Goal: Task Accomplishment & Management: Use online tool/utility

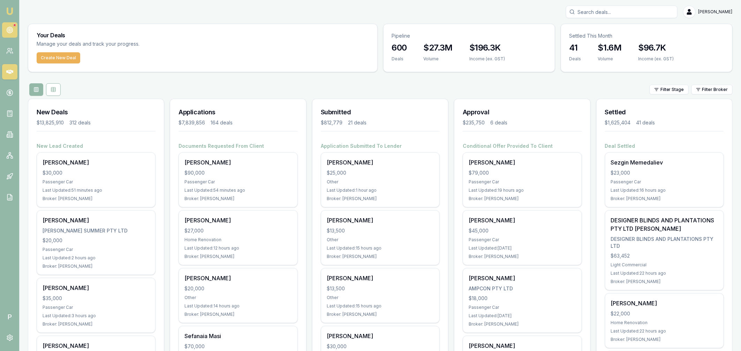
click at [8, 25] on link at bounding box center [9, 29] width 15 height 15
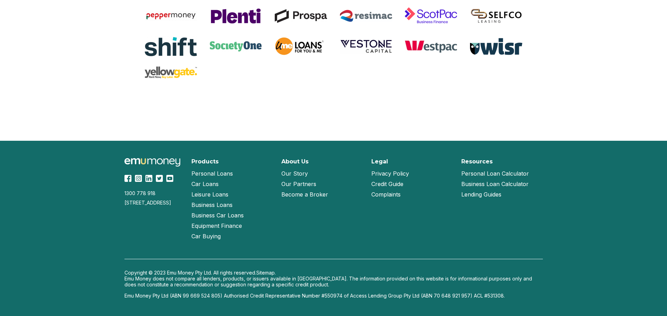
click at [392, 174] on link "Privacy Policy" at bounding box center [390, 173] width 38 height 10
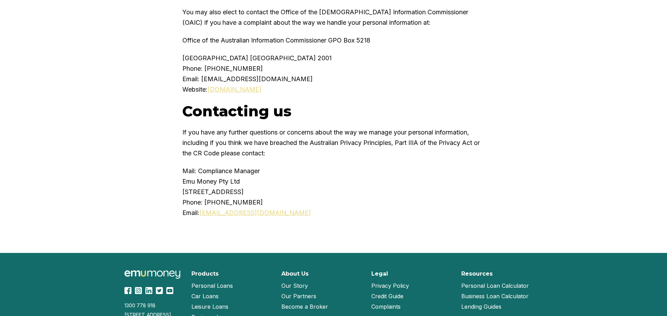
scroll to position [4530, 0]
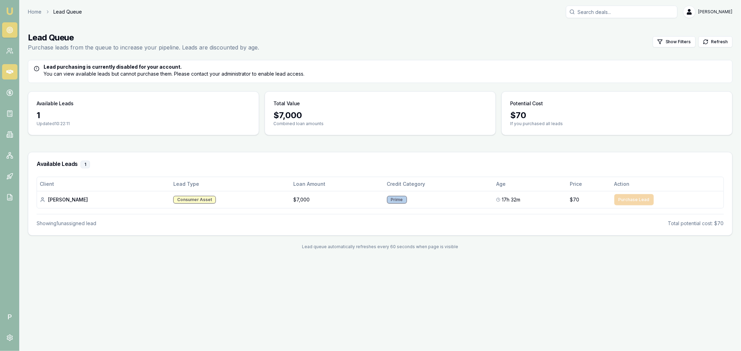
click at [9, 74] on icon at bounding box center [9, 71] width 7 height 7
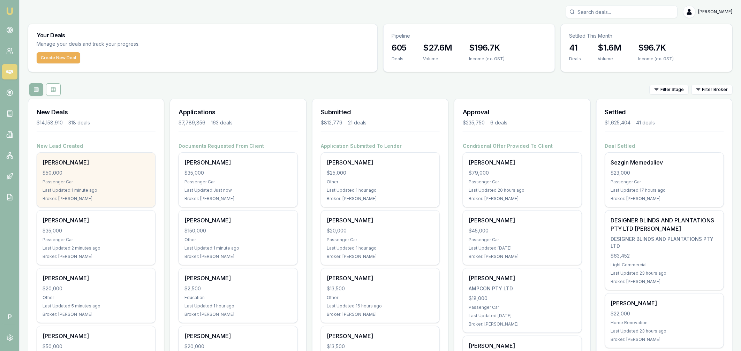
click at [107, 170] on div "$50,000" at bounding box center [96, 172] width 107 height 7
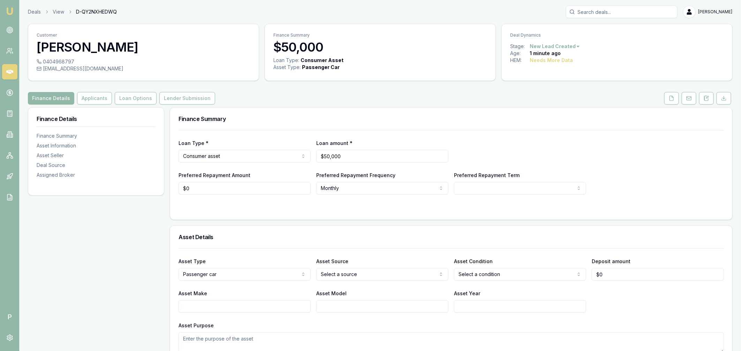
click at [663, 99] on link at bounding box center [671, 98] width 17 height 13
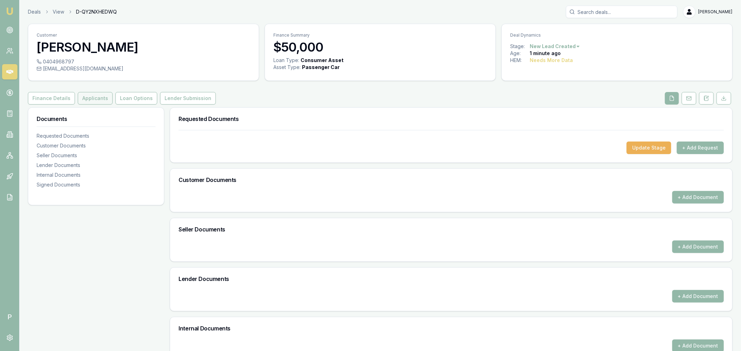
click at [92, 99] on button "Applicants" at bounding box center [95, 98] width 35 height 13
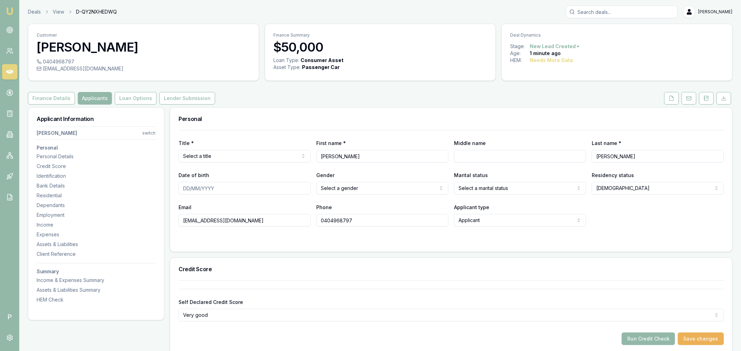
click at [9, 73] on icon at bounding box center [9, 72] width 7 height 4
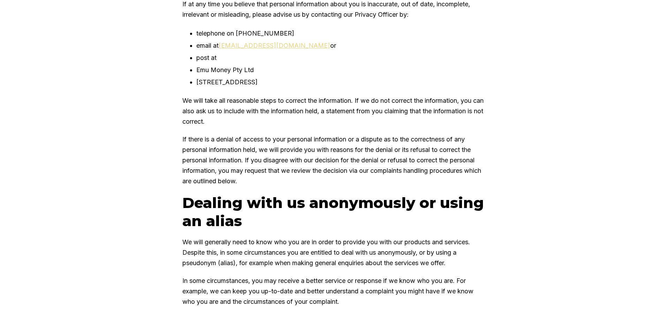
scroll to position [3303, 0]
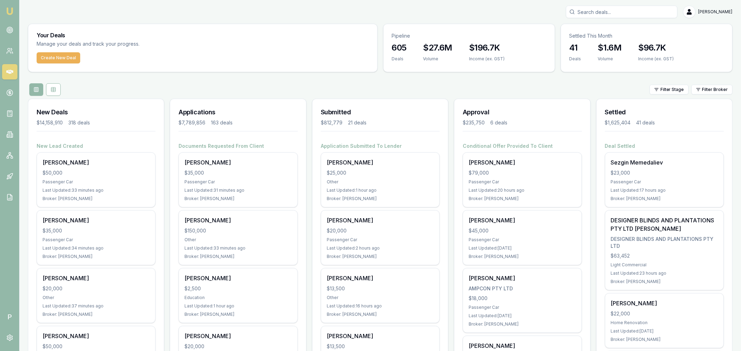
click at [598, 12] on input "Search deals" at bounding box center [622, 12] width 112 height 13
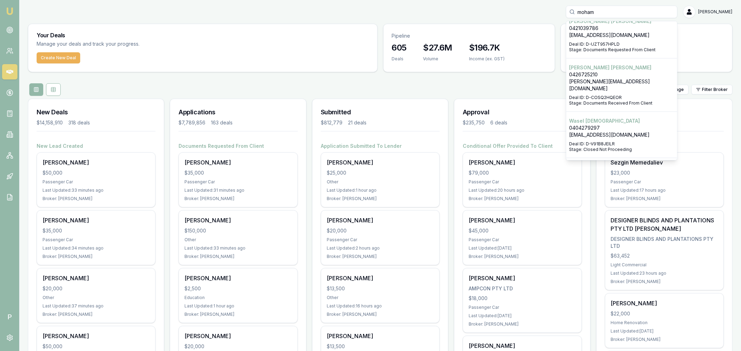
scroll to position [473, 0]
type input "moham"
click at [604, 74] on p "0426725210" at bounding box center [621, 73] width 105 height 7
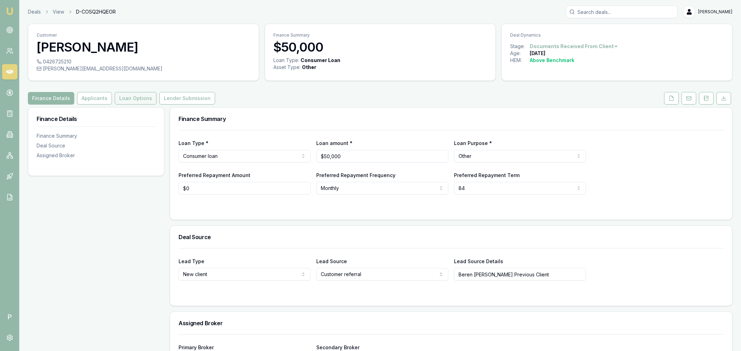
click at [143, 99] on button "Loan Options" at bounding box center [136, 98] width 42 height 13
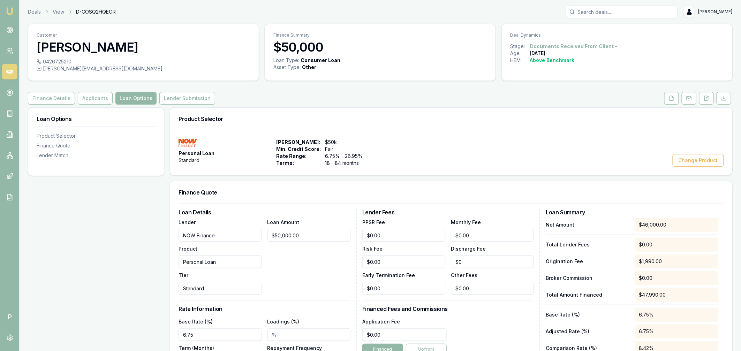
click at [96, 9] on span "D-COSQ2HQEOR" at bounding box center [96, 11] width 40 height 7
copy span "D-COSQ2HQEOR"
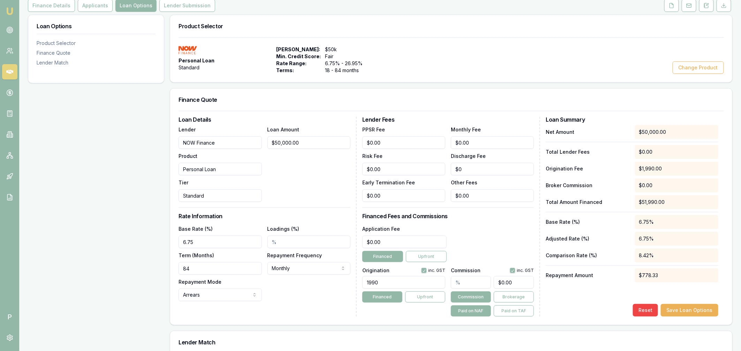
click at [141, 123] on div "Loan Options Product Selector Finance Quote Lender Match" at bounding box center [96, 272] width 136 height 514
